Goal: Information Seeking & Learning: Learn about a topic

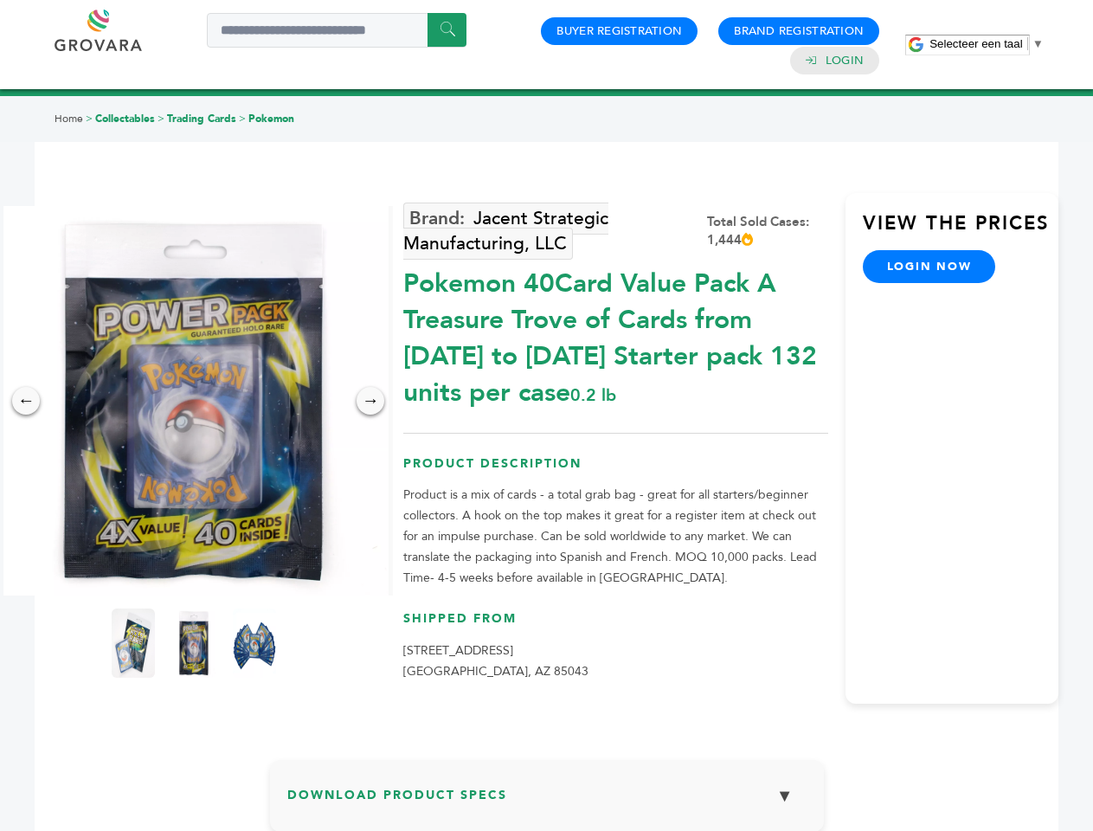
click at [987, 43] on span "Selecteer een taal" at bounding box center [976, 43] width 93 height 13
click at [194, 401] on img at bounding box center [194, 401] width 390 height 390
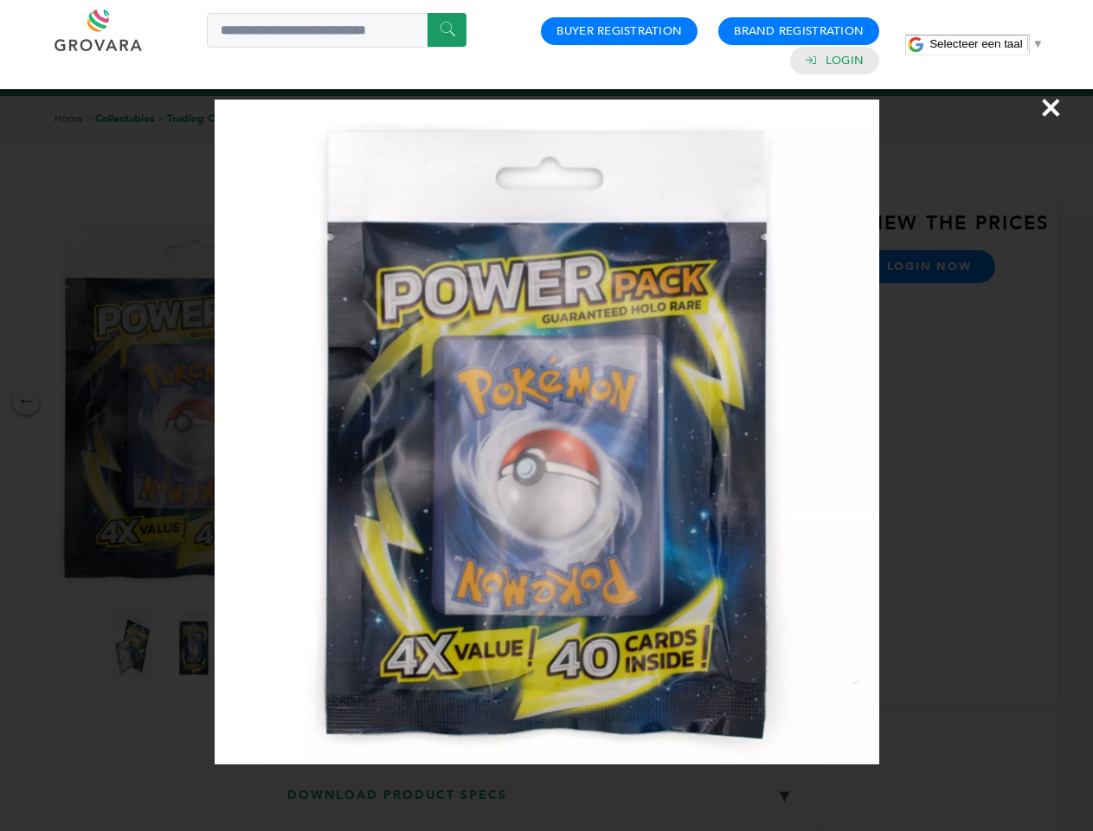
click at [26, 401] on div "×" at bounding box center [546, 415] width 1093 height 831
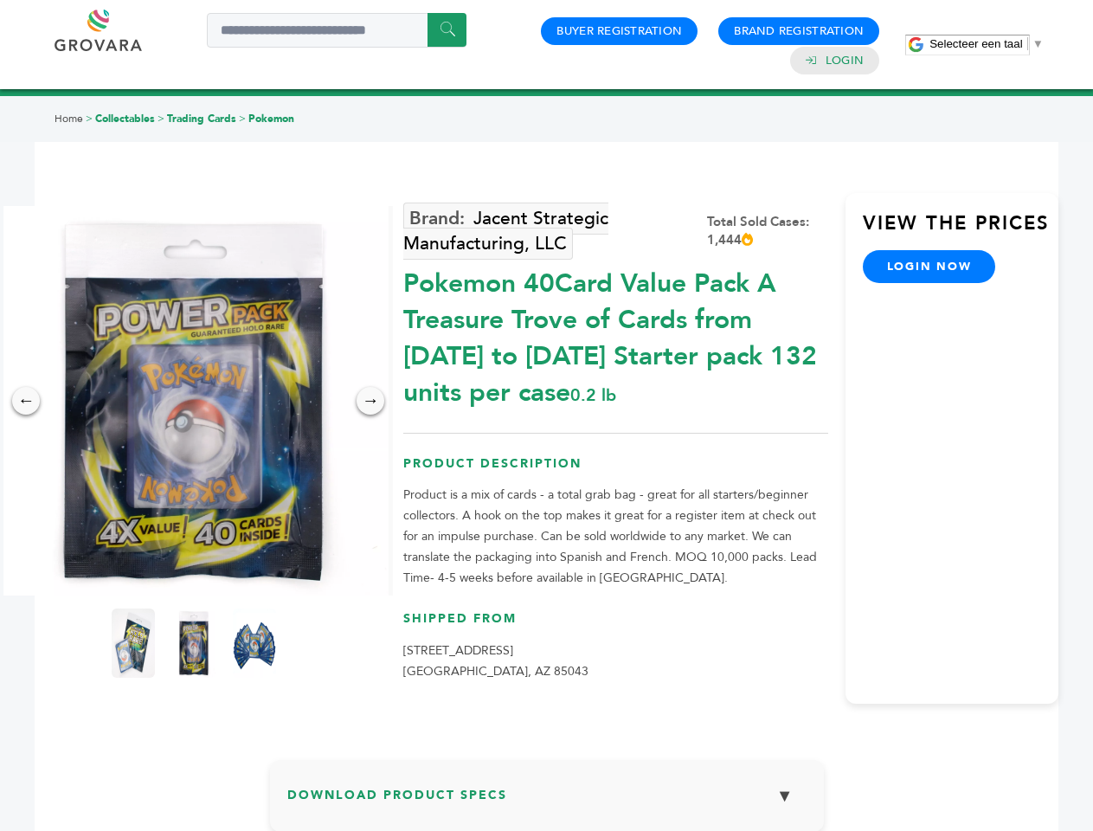
click at [371, 401] on div "→" at bounding box center [371, 401] width 28 height 28
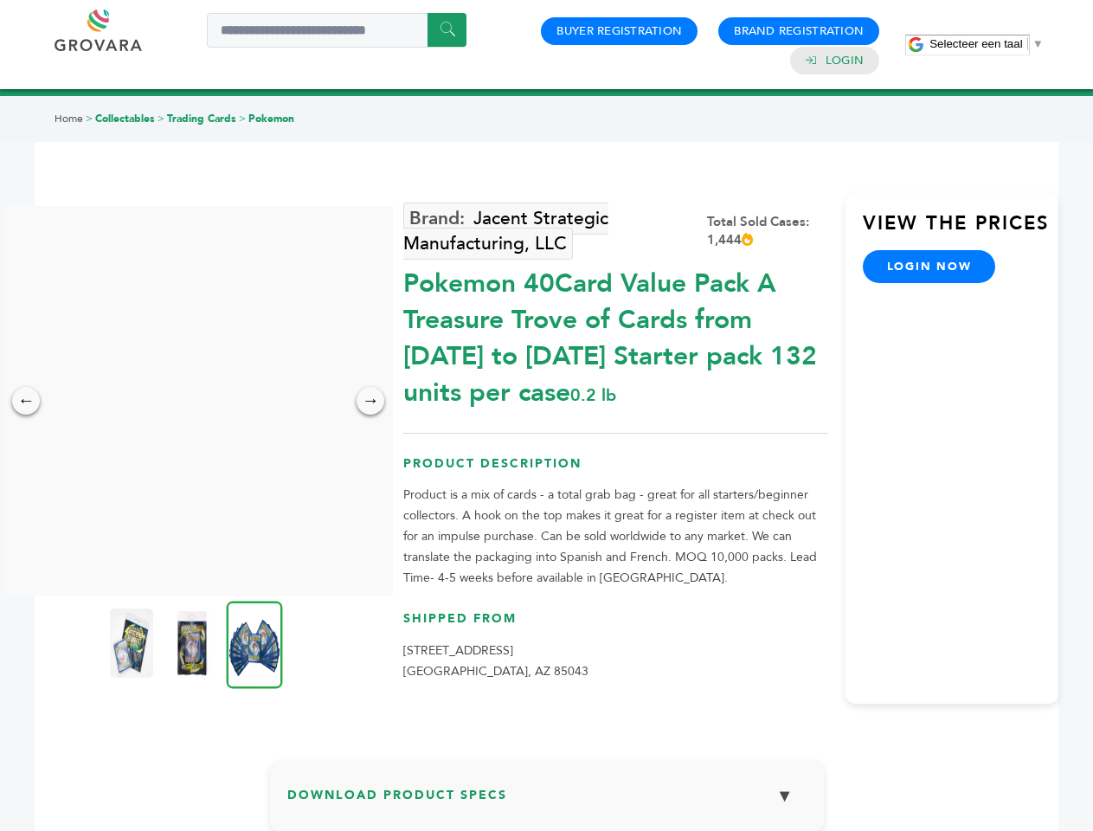
click at [133, 643] on img at bounding box center [131, 643] width 43 height 69
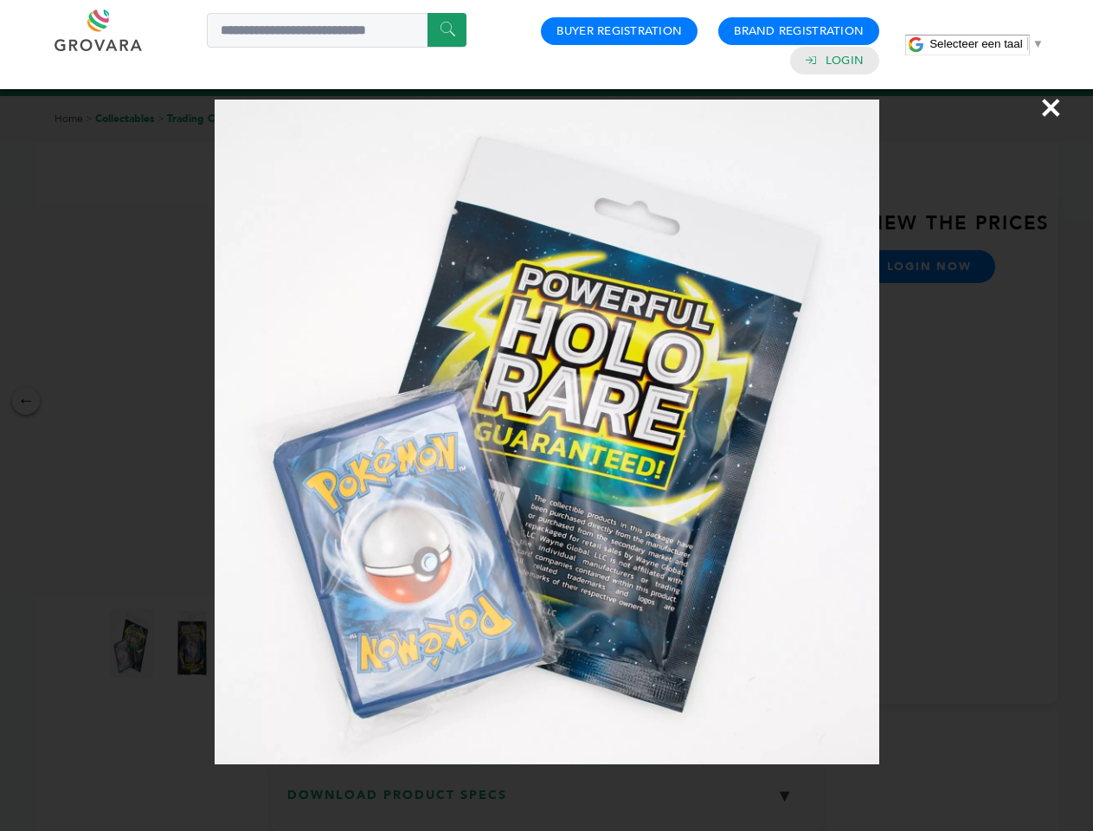
click at [194, 643] on div "×" at bounding box center [546, 415] width 1093 height 831
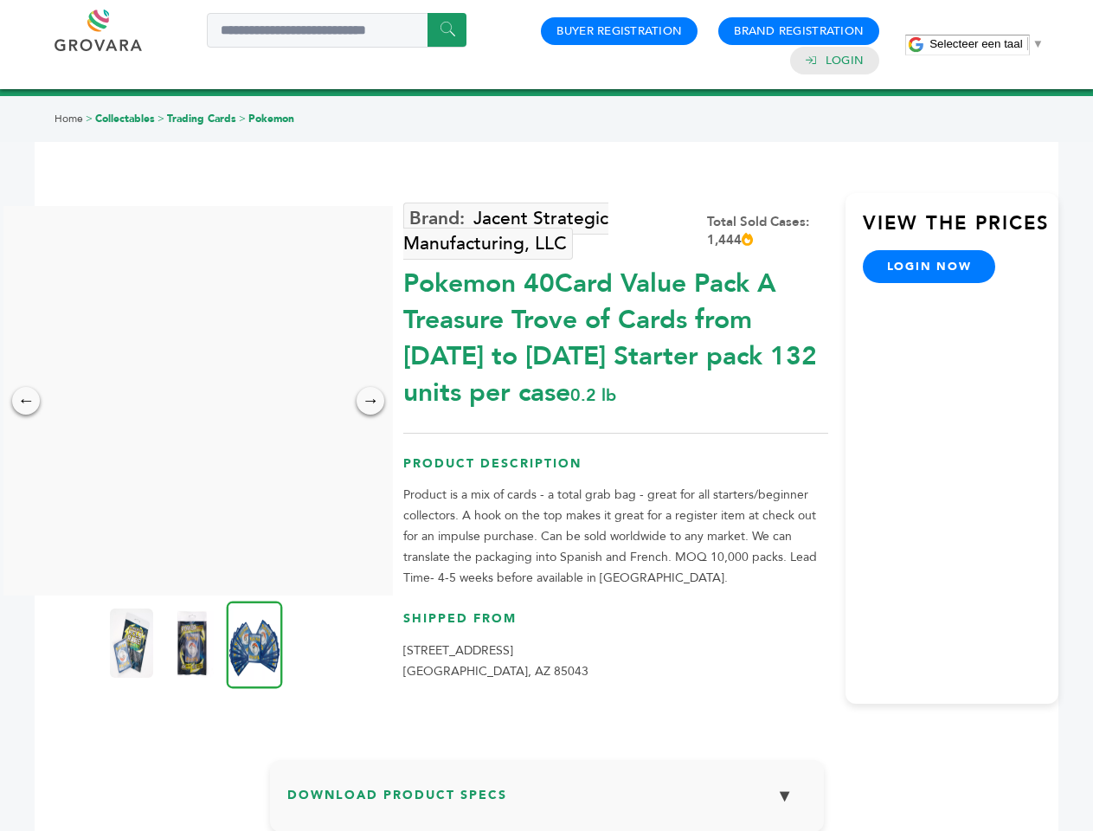
click at [255, 643] on img at bounding box center [255, 644] width 56 height 87
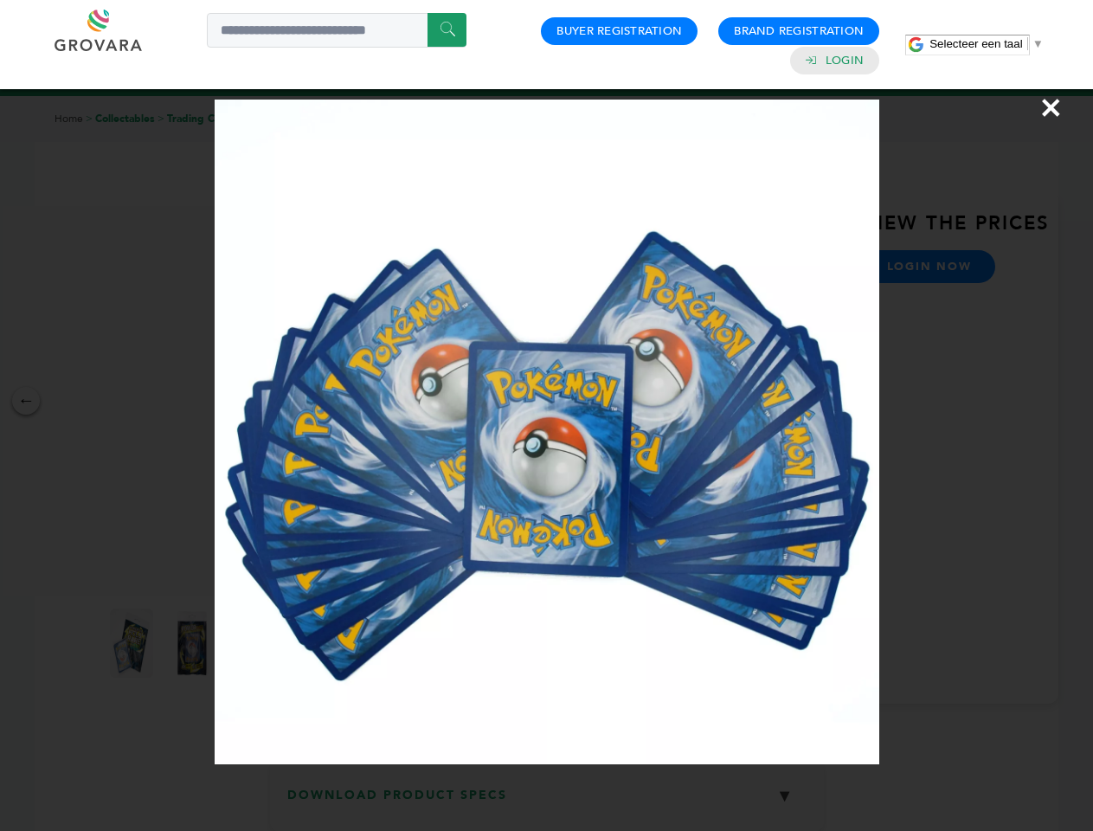
click at [547, 803] on div "×" at bounding box center [546, 415] width 1093 height 831
